Goal: Use online tool/utility: Utilize a website feature to perform a specific function

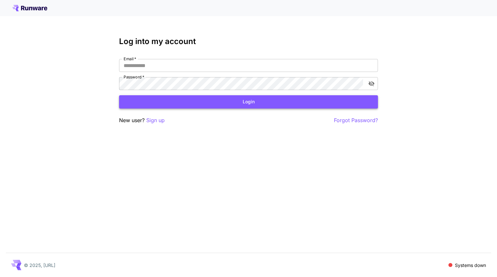
type input "**********"
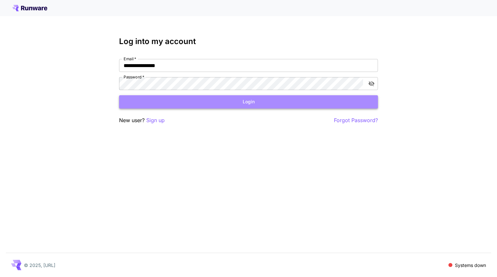
click at [248, 102] on button "Login" at bounding box center [248, 101] width 259 height 13
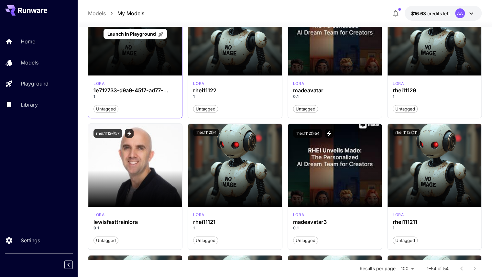
scroll to position [87, 0]
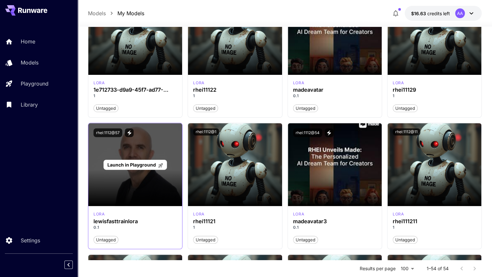
click at [137, 164] on span "Launch in Playground" at bounding box center [131, 165] width 49 height 6
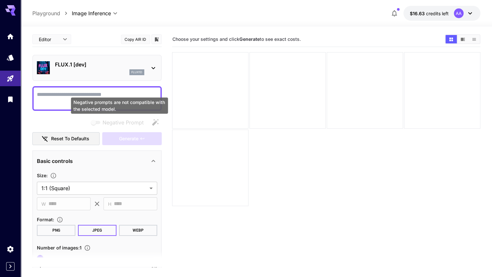
click at [94, 120] on span "Negative prompts are not compatible with the selected model." at bounding box center [96, 123] width 13 height 8
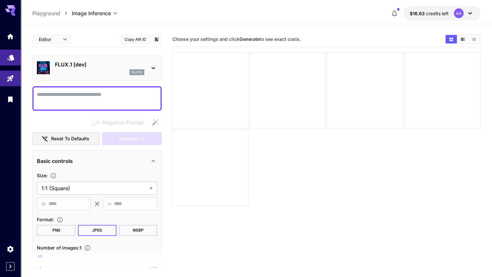
click at [15, 55] on link at bounding box center [10, 58] width 21 height 16
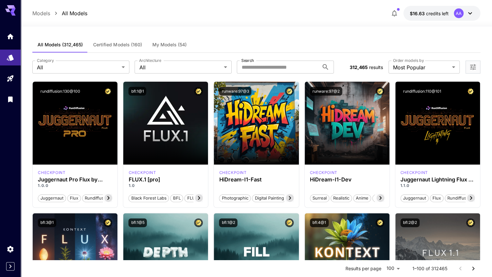
click at [183, 42] on span "My Models (54)" at bounding box center [169, 45] width 34 height 6
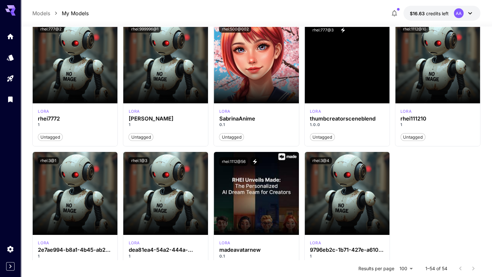
scroll to position [1274, 0]
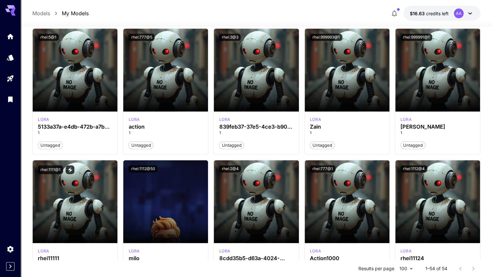
scroll to position [443, 0]
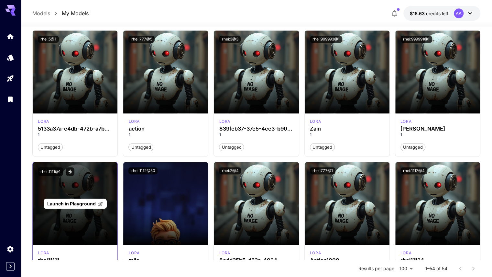
click at [82, 203] on span "Launch in Playground" at bounding box center [71, 204] width 49 height 6
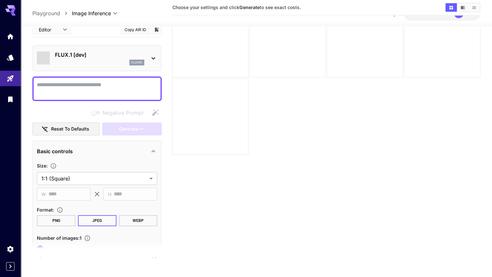
scroll to position [51, 0]
click at [73, 80] on div at bounding box center [97, 88] width 130 height 25
click at [73, 85] on textarea "Negative Prompt" at bounding box center [97, 89] width 120 height 16
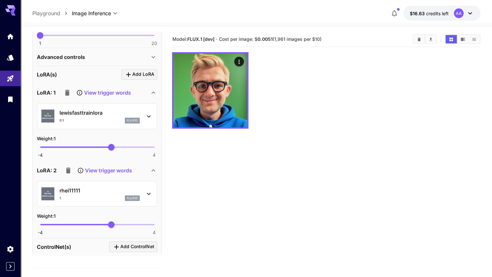
scroll to position [223, 0]
type textarea "**********"
click at [68, 93] on icon "button" at bounding box center [67, 92] width 5 height 6
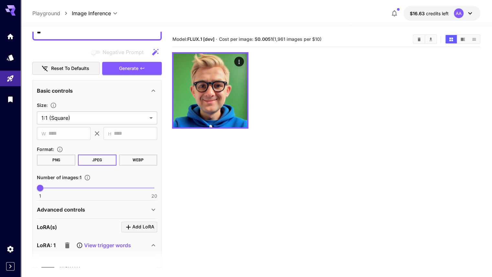
scroll to position [0, 0]
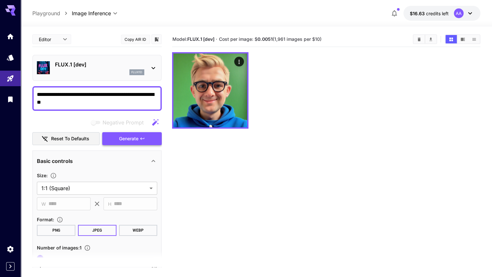
click at [133, 140] on span "Generate" at bounding box center [128, 139] width 19 height 8
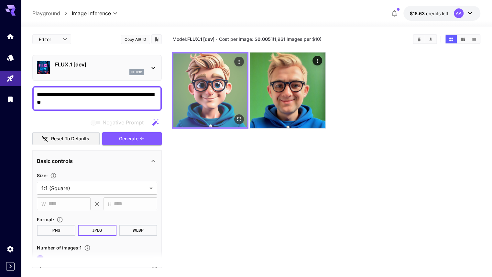
click at [207, 93] on img at bounding box center [211, 90] width 74 height 74
click at [236, 116] on icon "Open in fullscreen" at bounding box center [239, 119] width 6 height 6
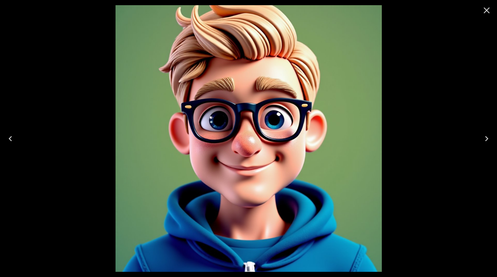
click at [403, 112] on div at bounding box center [248, 138] width 497 height 277
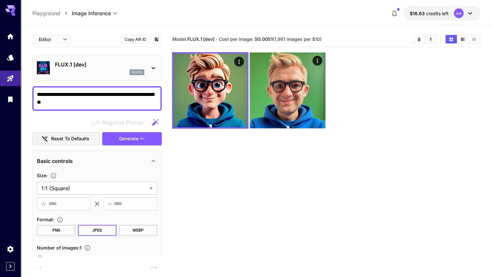
click at [90, 100] on textarea "**********" at bounding box center [97, 99] width 120 height 16
click at [8, 33] on icon "Home" at bounding box center [11, 35] width 8 height 8
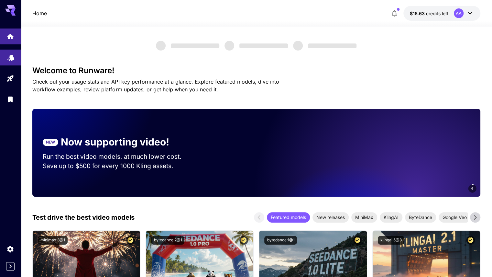
click at [16, 55] on link at bounding box center [10, 58] width 21 height 16
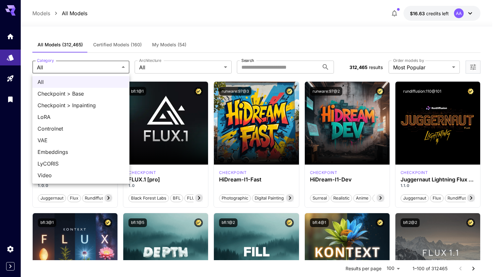
click at [202, 44] on div at bounding box center [248, 138] width 497 height 277
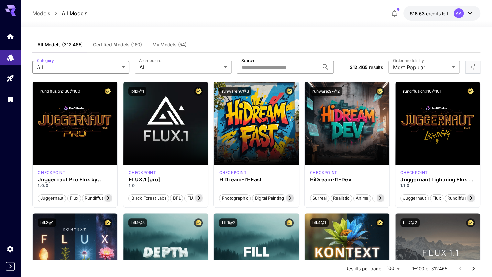
click at [255, 68] on input "Search" at bounding box center [278, 67] width 82 height 13
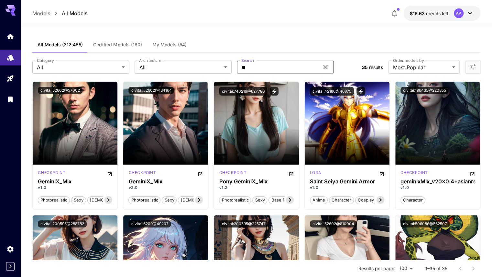
type input "*"
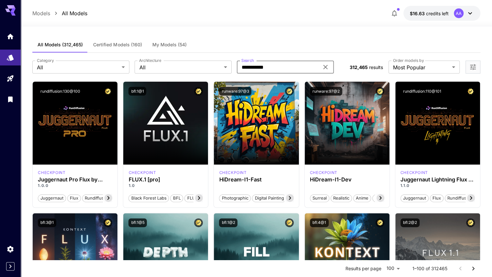
type input "**********"
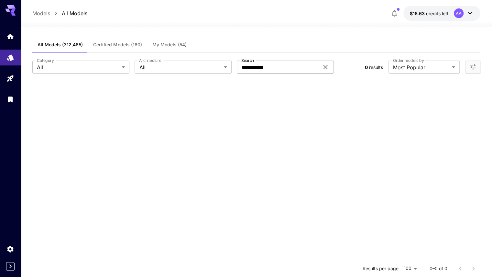
click at [325, 65] on icon at bounding box center [326, 67] width 8 height 8
